Goal: Information Seeking & Learning: Learn about a topic

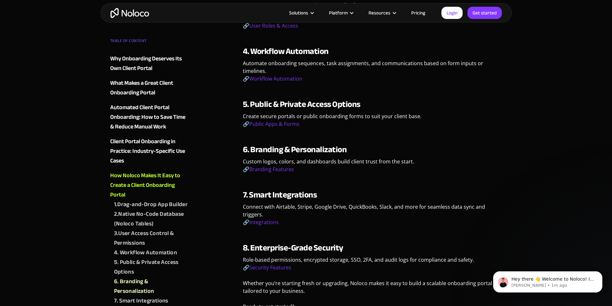
scroll to position [1702, 0]
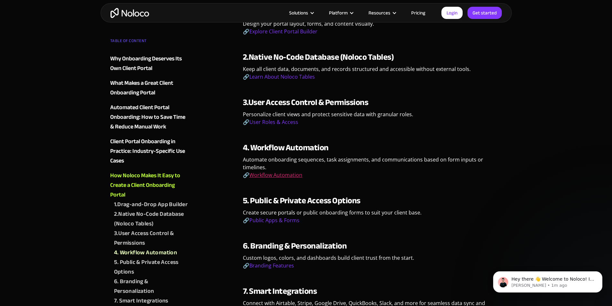
click at [276, 171] on link "Workflow Automation" at bounding box center [275, 174] width 53 height 7
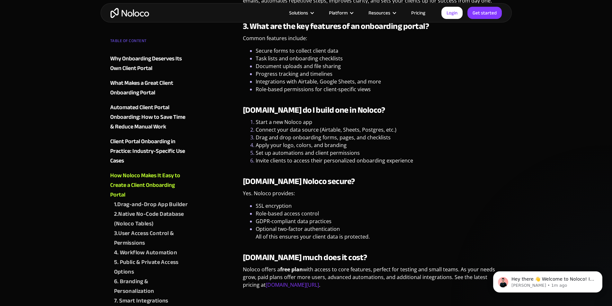
scroll to position [2408, 0]
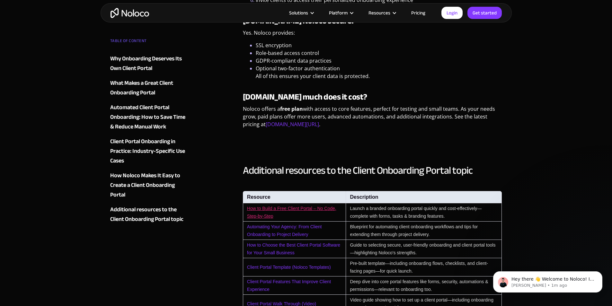
click at [274, 206] on link "How to Build a Free Client Portal – No Code, Step-by-Step" at bounding box center [291, 212] width 89 height 13
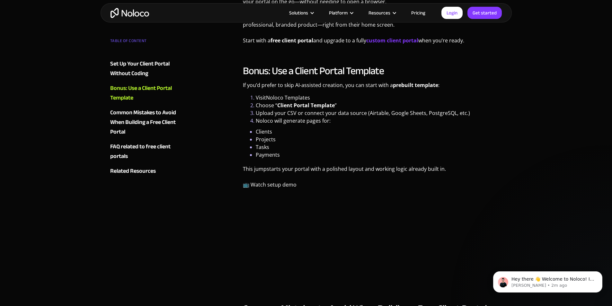
scroll to position [1830, 0]
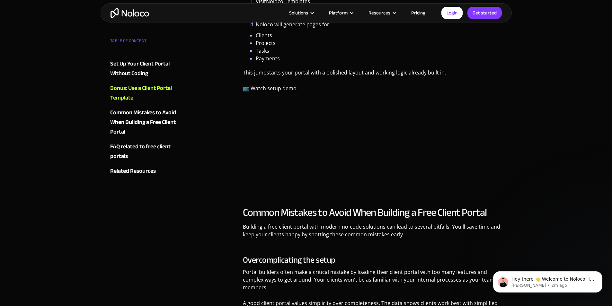
click at [130, 124] on div "Common Mistakes to Avoid When Building a Free Client Portal" at bounding box center [149, 122] width 78 height 29
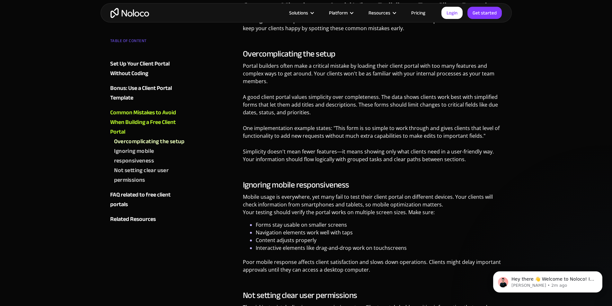
click at [133, 139] on div "Overcomplicating the setup" at bounding box center [149, 142] width 71 height 10
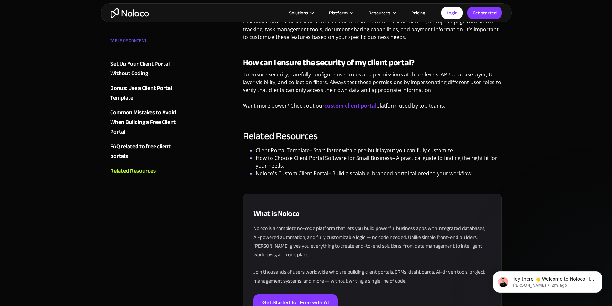
scroll to position [2760, 0]
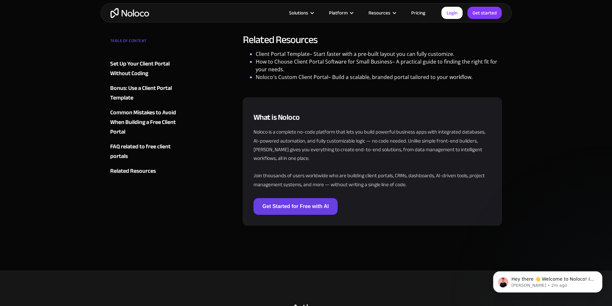
click at [321, 204] on link "Get Started for Free with AI" at bounding box center [295, 206] width 84 height 17
